Goal: Information Seeking & Learning: Compare options

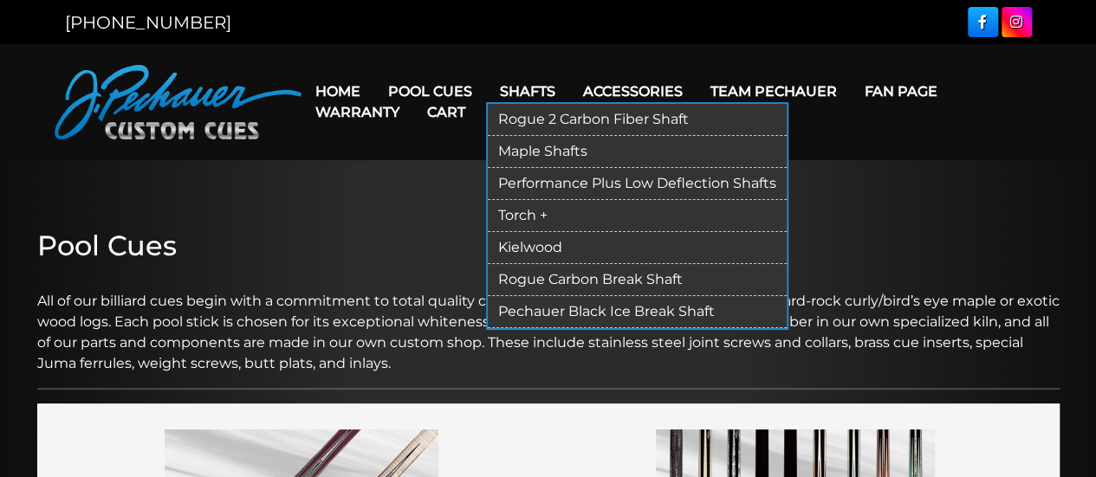
click at [526, 87] on link "Shafts" at bounding box center [527, 91] width 83 height 44
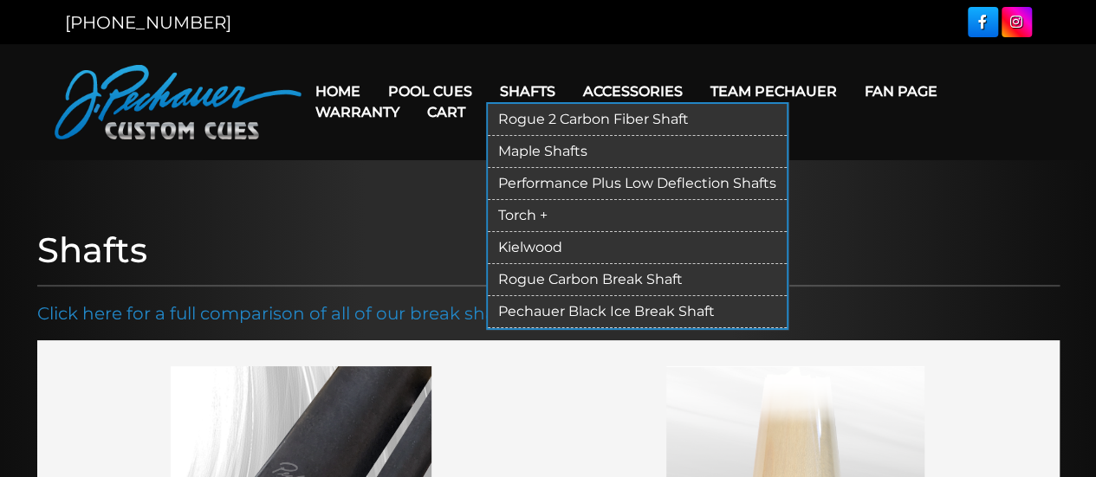
click at [566, 304] on link "Pechauer Black Ice Break Shaft" at bounding box center [637, 312] width 299 height 32
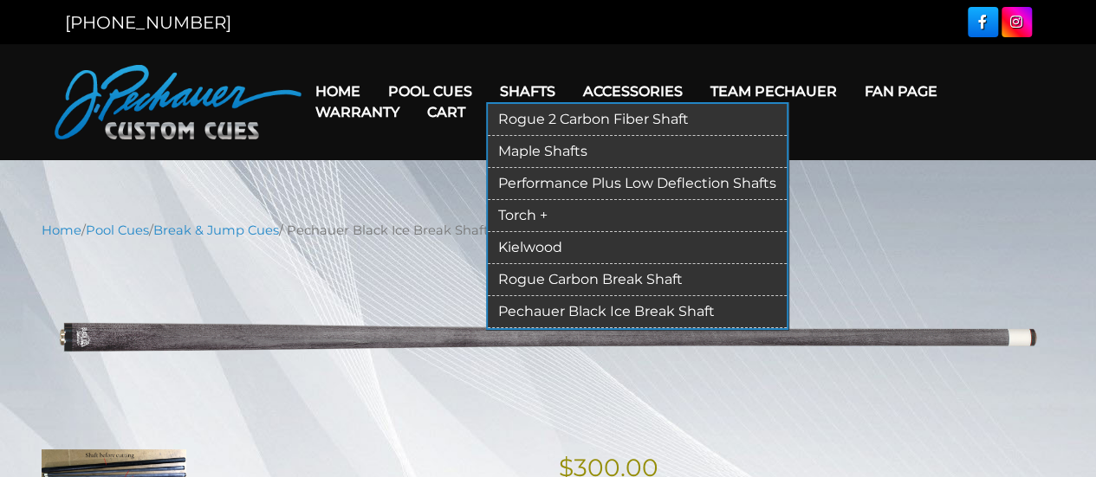
click at [547, 122] on link "Rogue 2 Carbon Fiber Shaft" at bounding box center [637, 120] width 299 height 32
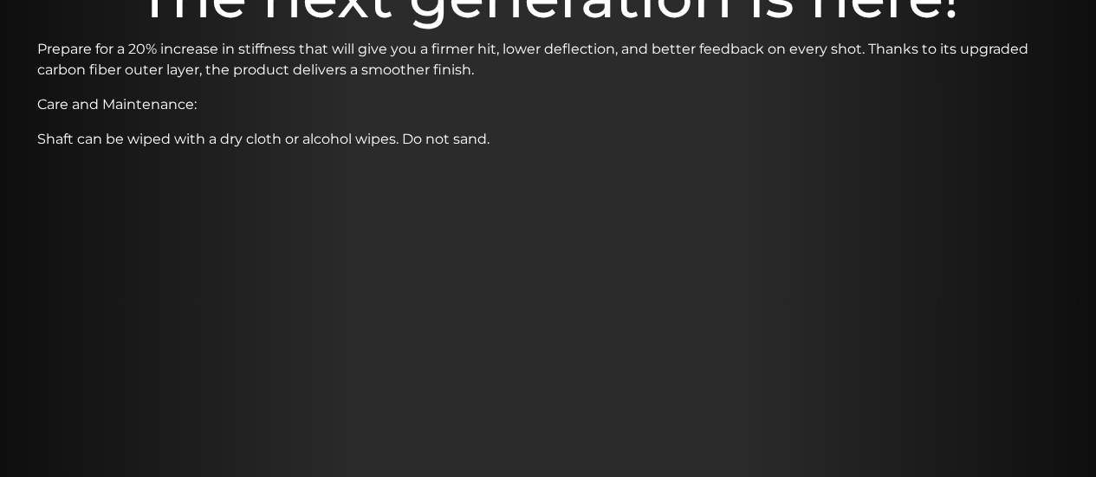
scroll to position [586, 0]
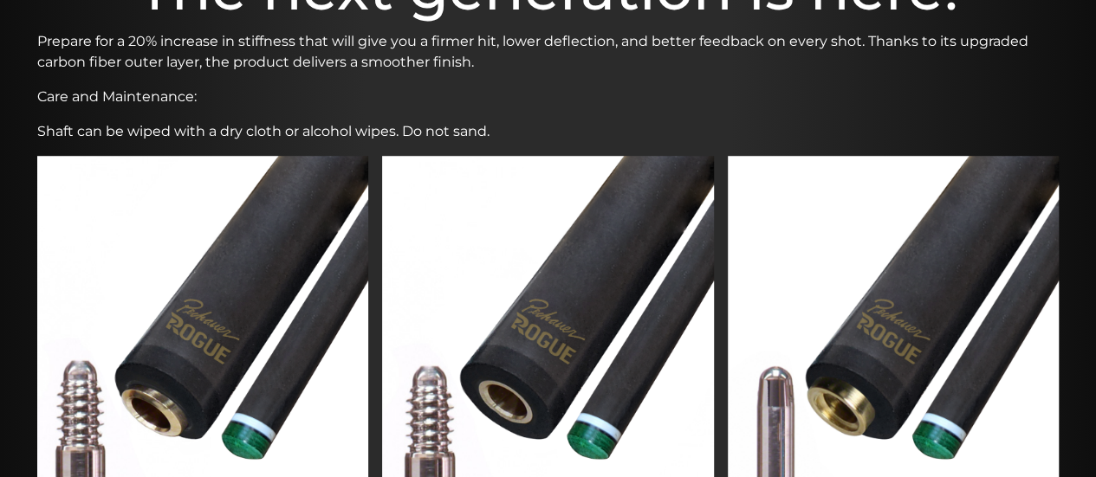
drag, startPoint x: 522, startPoint y: 157, endPoint x: 846, endPoint y: 108, distance: 328.5
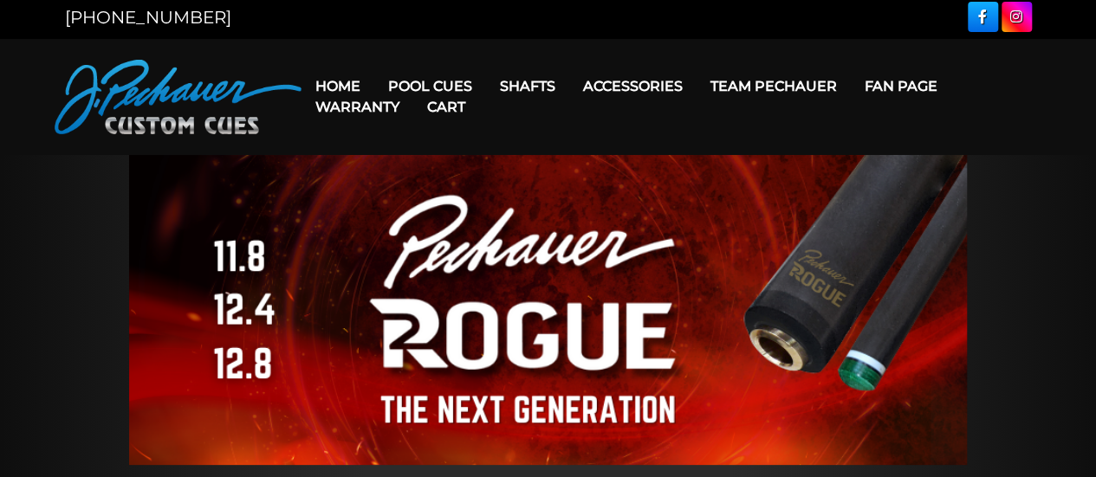
scroll to position [0, 0]
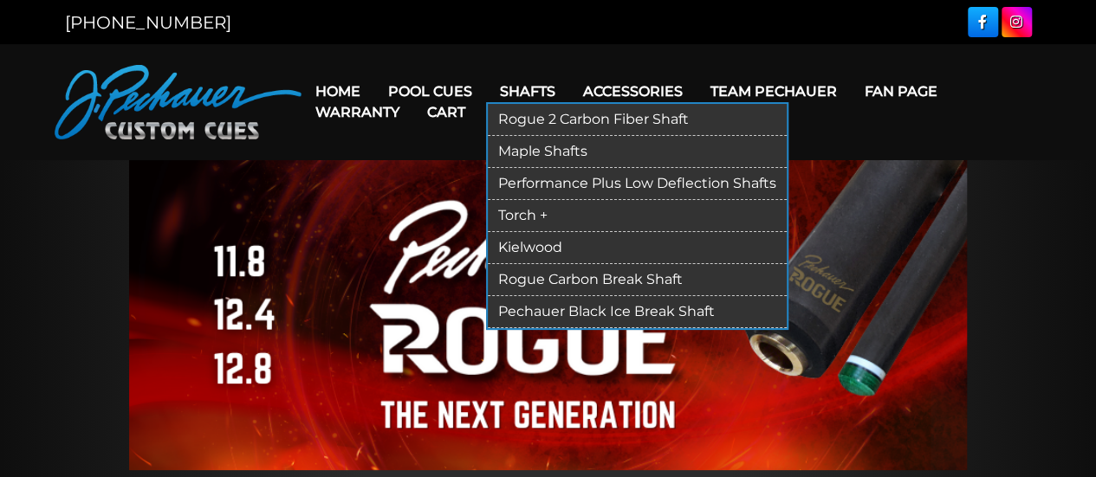
click at [564, 242] on link "Kielwood" at bounding box center [637, 248] width 299 height 32
